Goal: Task Accomplishment & Management: Manage account settings

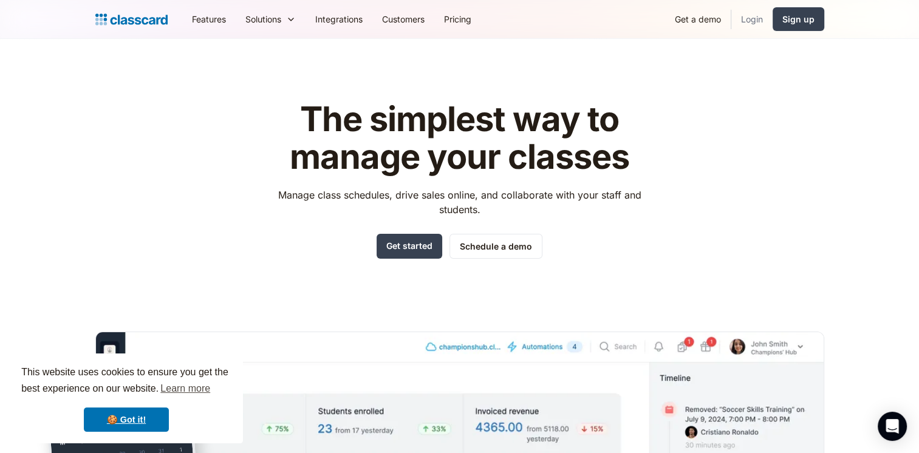
click at [745, 18] on link "Login" at bounding box center [751, 18] width 41 height 27
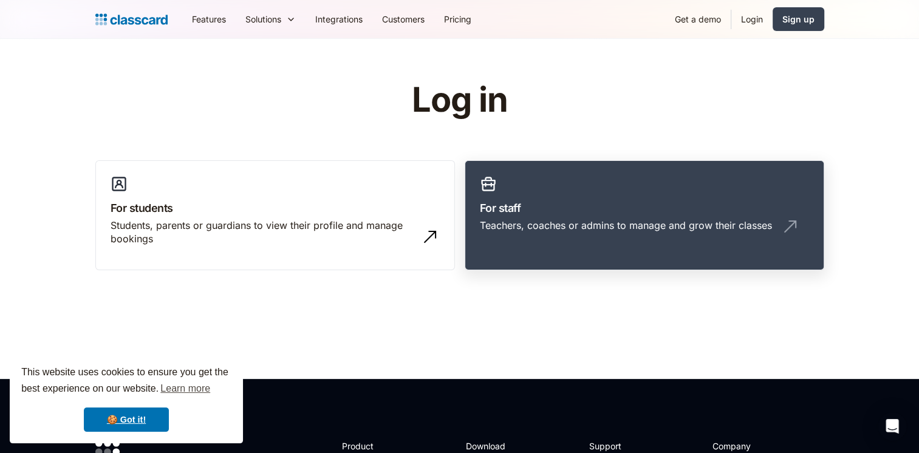
click at [596, 226] on div "Teachers, coaches or admins to manage and grow their classes" at bounding box center [626, 225] width 292 height 13
